Goal: Book appointment/travel/reservation

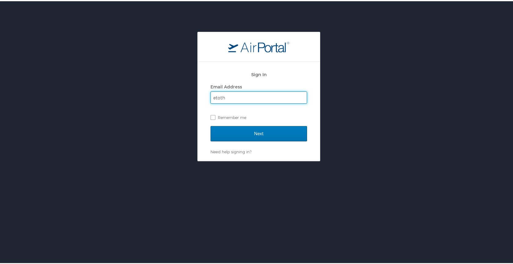
type input "etoth10@kent.edu"
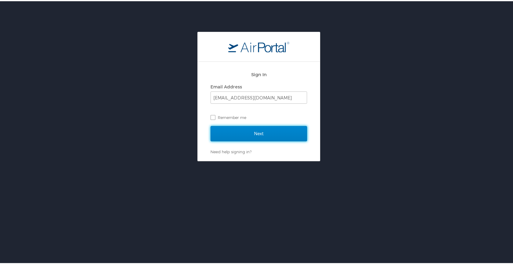
click at [281, 130] on input "Next" at bounding box center [259, 132] width 97 height 15
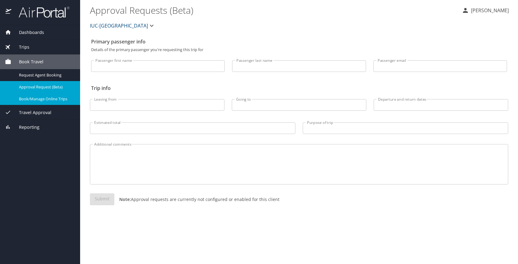
click at [63, 100] on span "Book/Manage Online Trips" at bounding box center [46, 99] width 54 height 6
